Goal: Information Seeking & Learning: Learn about a topic

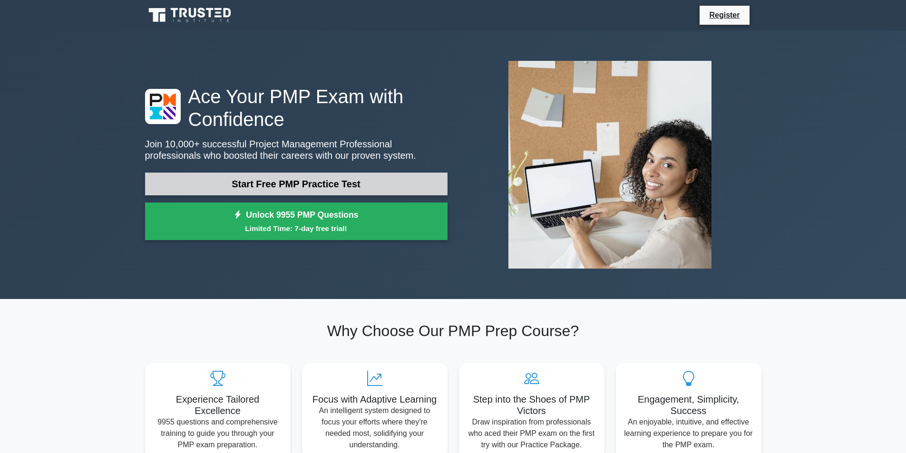
click at [313, 187] on link "Start Free PMP Practice Test" at bounding box center [296, 184] width 303 height 23
